Goal: Information Seeking & Learning: Learn about a topic

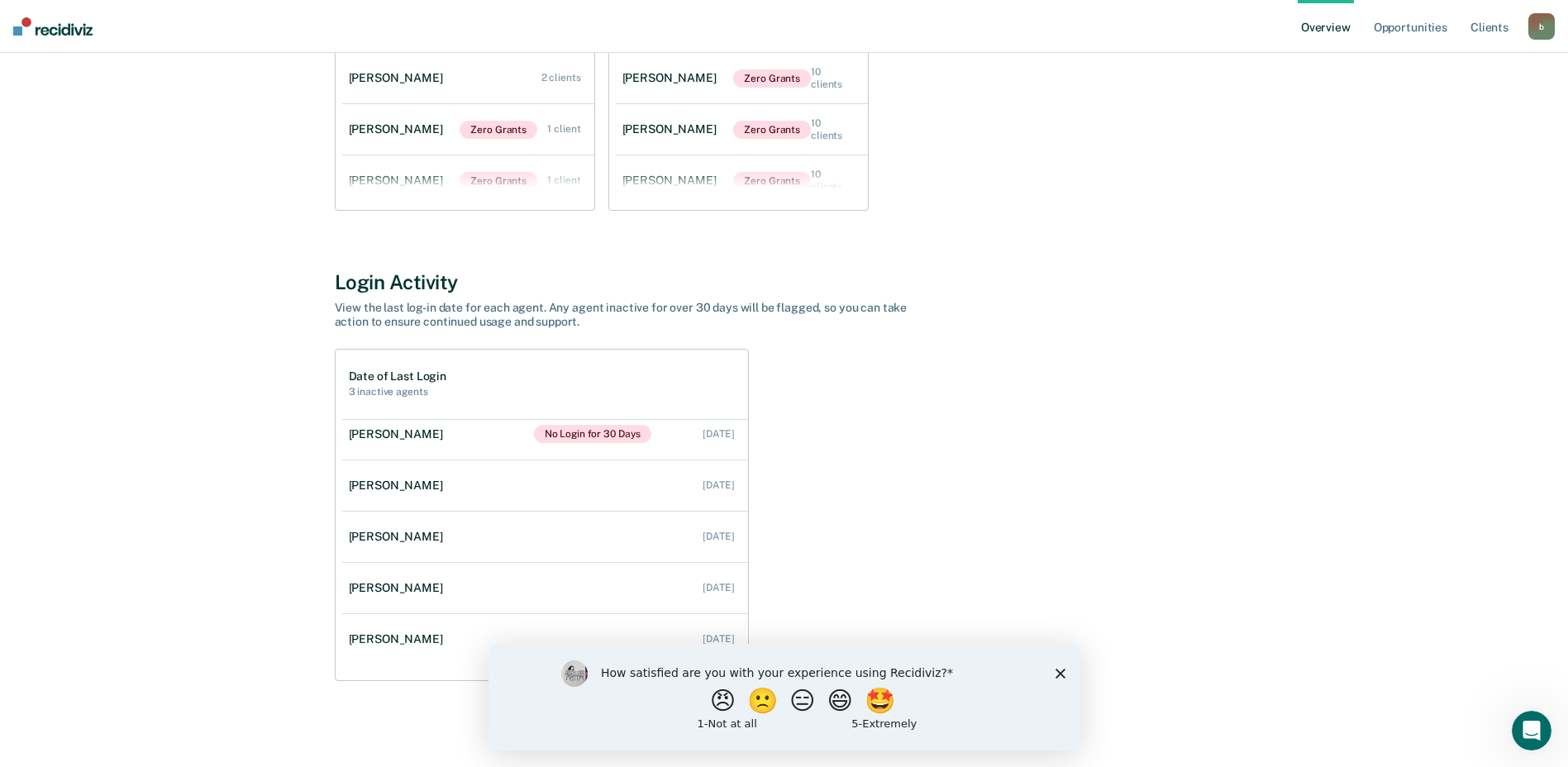
scroll to position [118, 0]
drag, startPoint x: 748, startPoint y: 553, endPoint x: 745, endPoint y: 640, distance: 87.1
click at [745, 640] on ul "[PERSON_NAME] No Login for 30 Days Never [PERSON_NAME] No Login for 30 Days [DA…" at bounding box center [544, 550] width 406 height 261
drag, startPoint x: 1057, startPoint y: 673, endPoint x: 1043, endPoint y: 655, distance: 22.8
click at [1056, 673] on icon "Close survey" at bounding box center [1059, 672] width 10 height 10
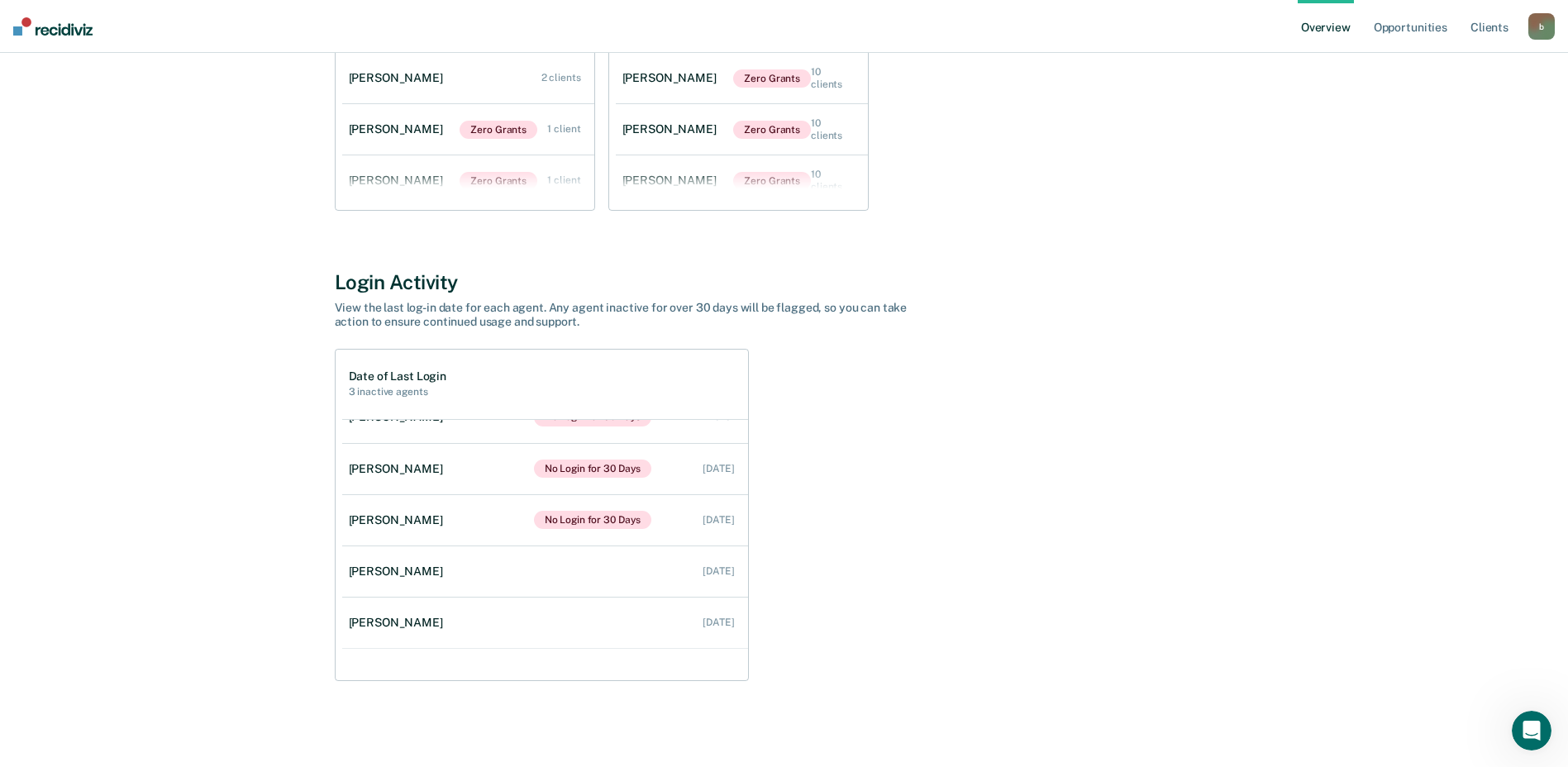
scroll to position [0, 0]
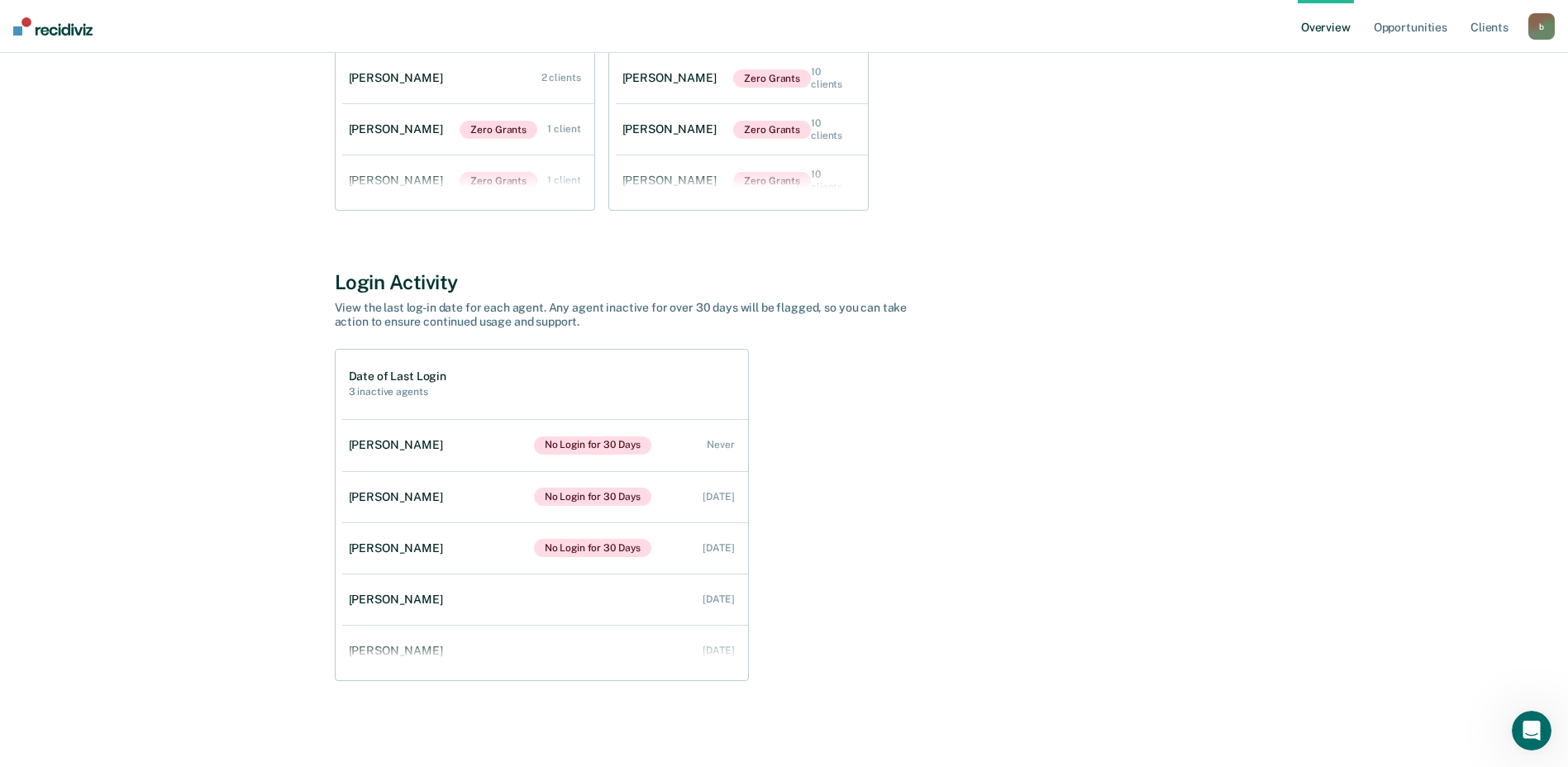
click at [880, 483] on div "Date of Last Login 3 inactive agents [PERSON_NAME] No Login for 30 Days Never […" at bounding box center [784, 515] width 899 height 332
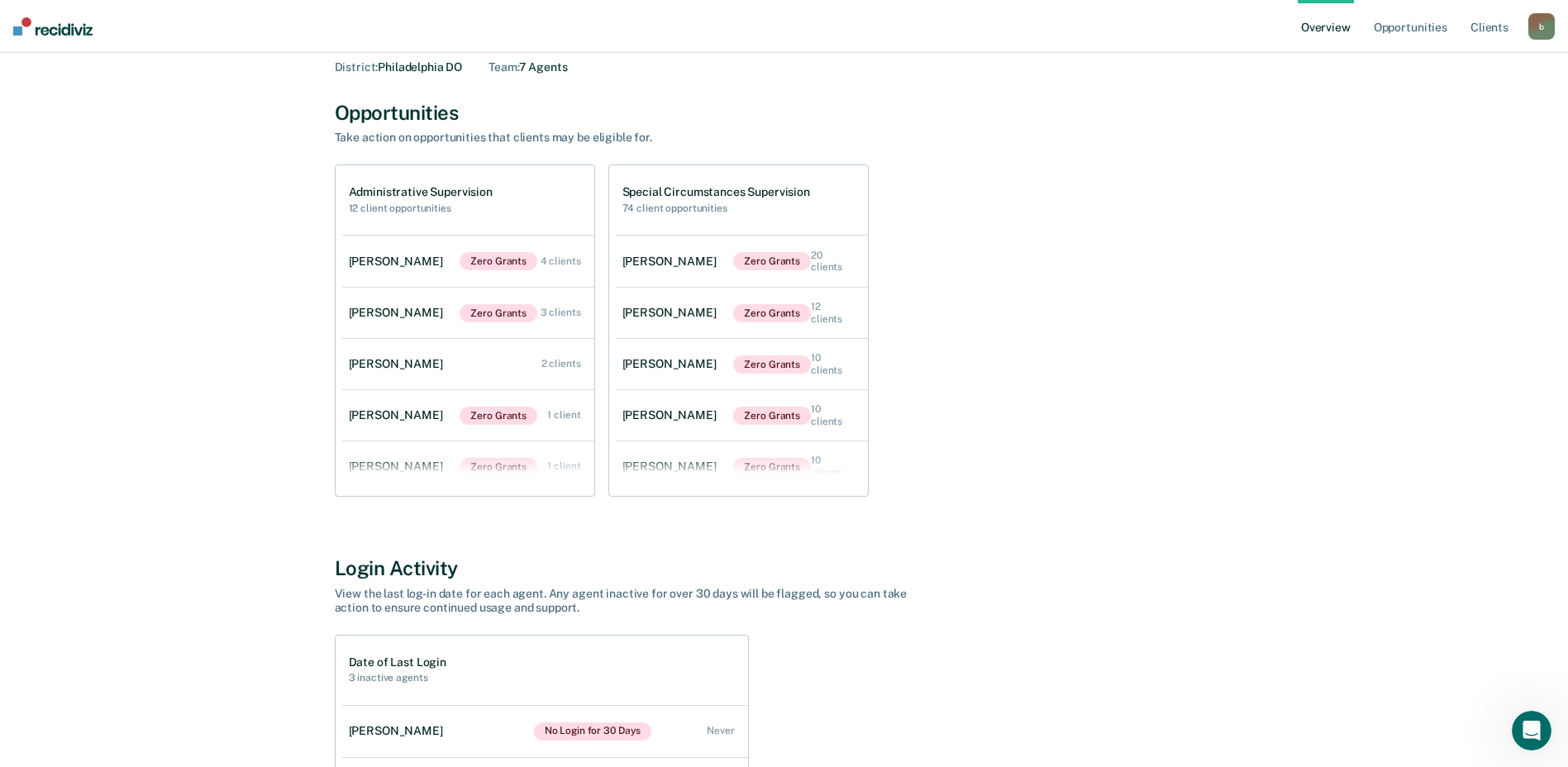
scroll to position [79, 0]
drag, startPoint x: 1561, startPoint y: 335, endPoint x: 1554, endPoint y: 303, distance: 32.8
click at [1554, 303] on main "[PERSON_NAME] Overview District : [GEOGRAPHIC_DATA] DO Team : 7 Agents Opportun…" at bounding box center [784, 514] width 1568 height 1079
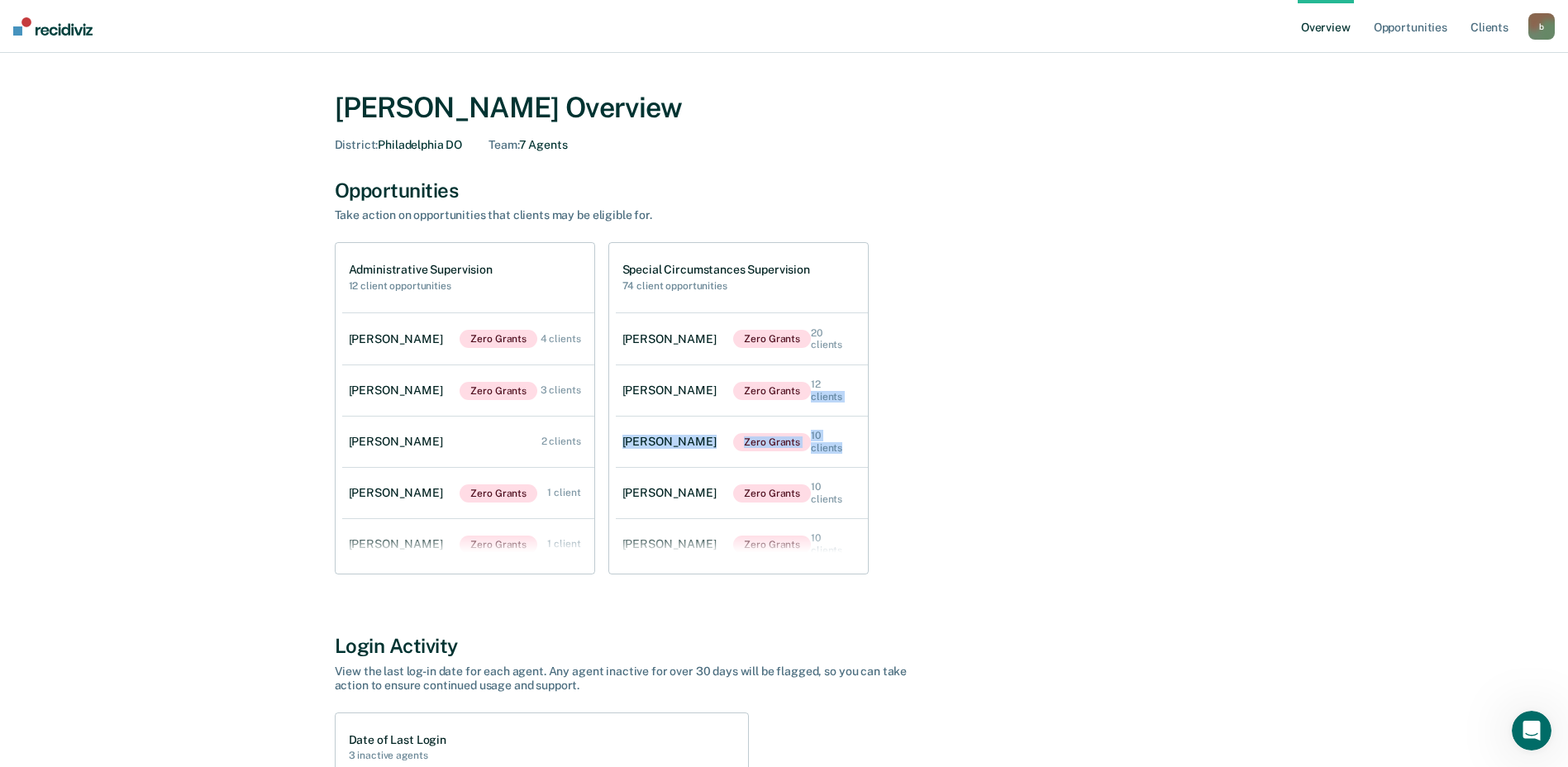
scroll to position [0, 0]
click at [1213, 430] on div "Administrative Supervision 12 client opportunities [PERSON_NAME] Zero Grants 4 …" at bounding box center [784, 409] width 899 height 332
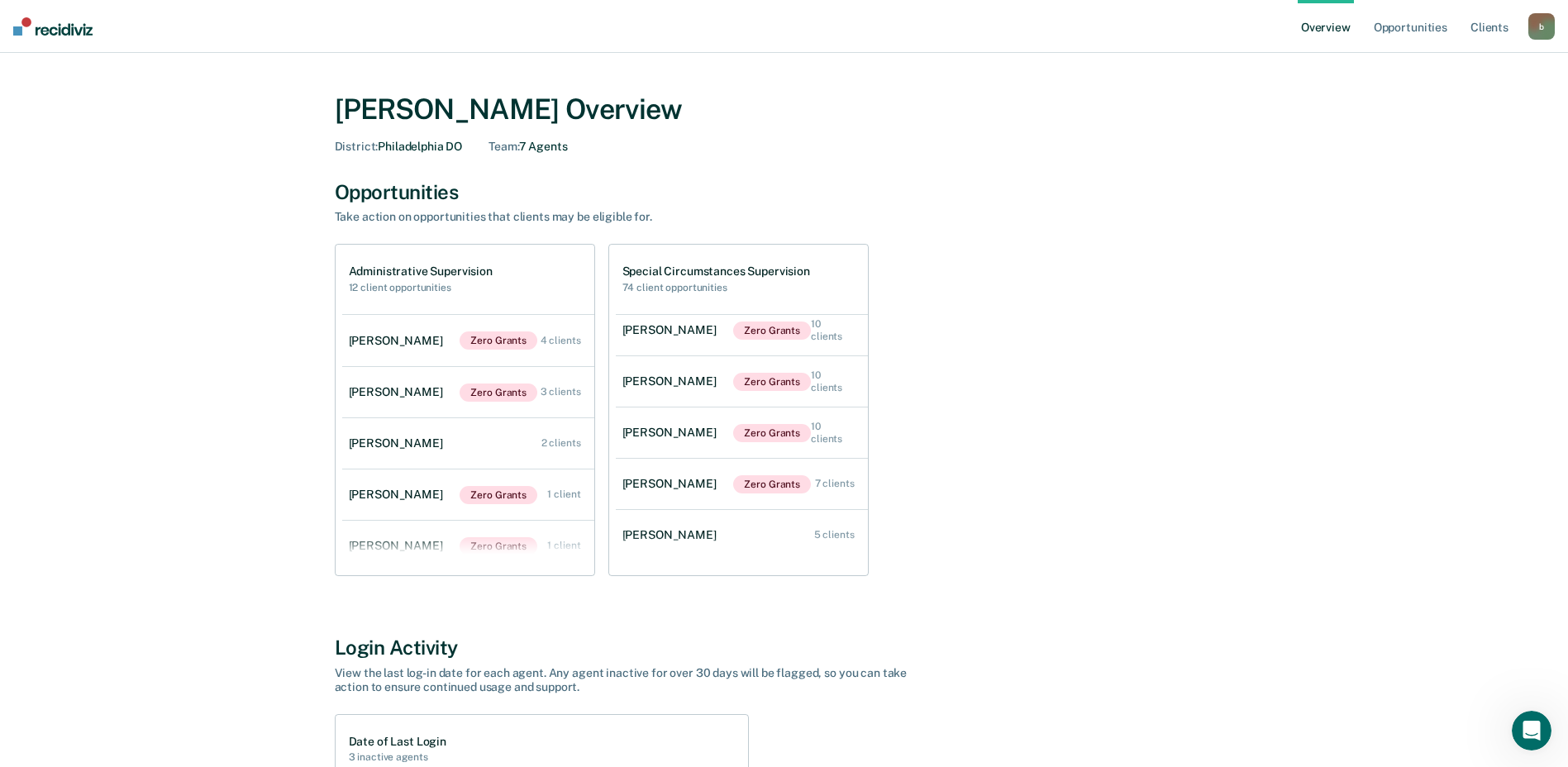
scroll to position [118, 0]
drag, startPoint x: 1558, startPoint y: 315, endPoint x: 1559, endPoint y: 292, distance: 23.0
click at [1559, 292] on main "[PERSON_NAME] Overview District : [GEOGRAPHIC_DATA] DO Team : 7 Agents Opportun…" at bounding box center [784, 592] width 1568 height 1079
